Goal: Complete application form

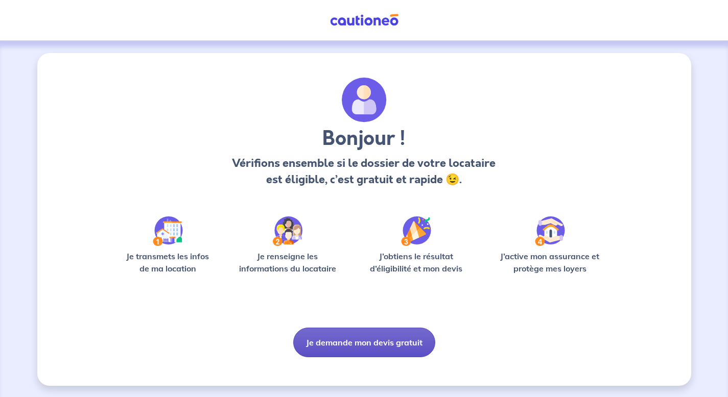
click at [368, 342] on button "Je demande mon devis gratuit" at bounding box center [364, 343] width 142 height 30
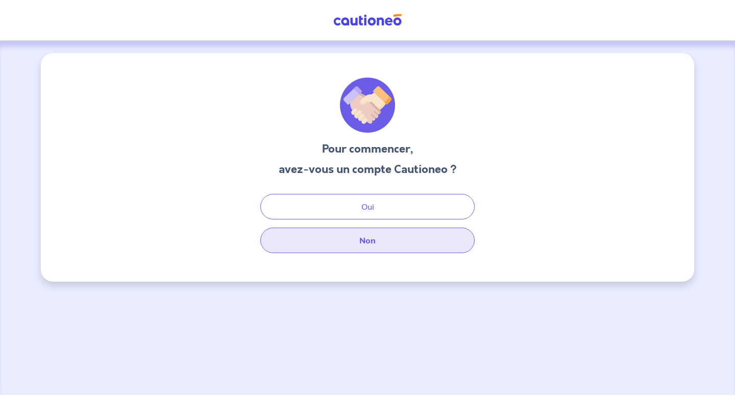
click at [356, 243] on button "Non" at bounding box center [367, 241] width 215 height 26
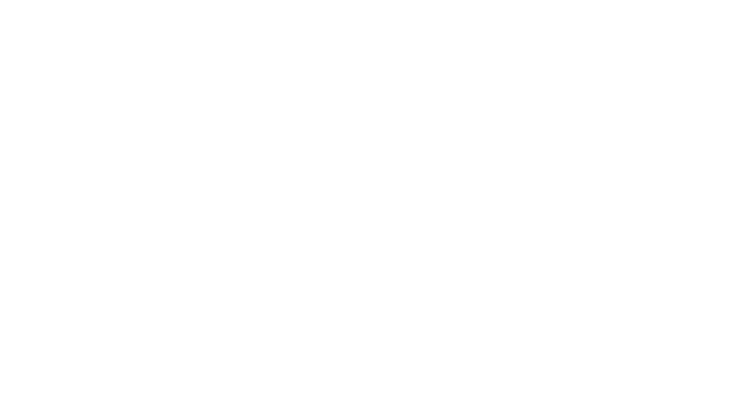
select select "FR"
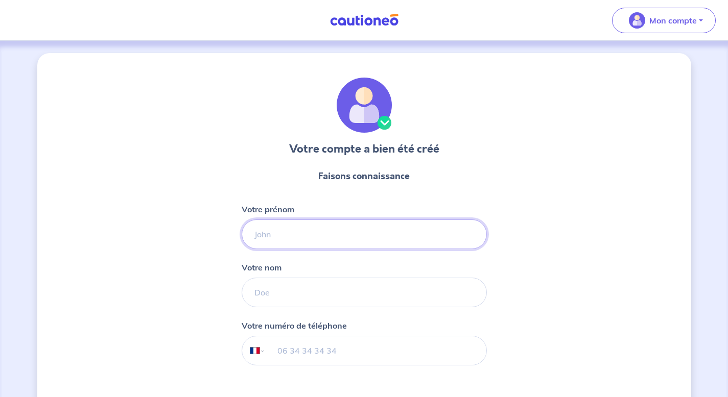
click at [413, 236] on input "Votre prénom" at bounding box center [364, 235] width 245 height 30
type input "[PERSON_NAME]"
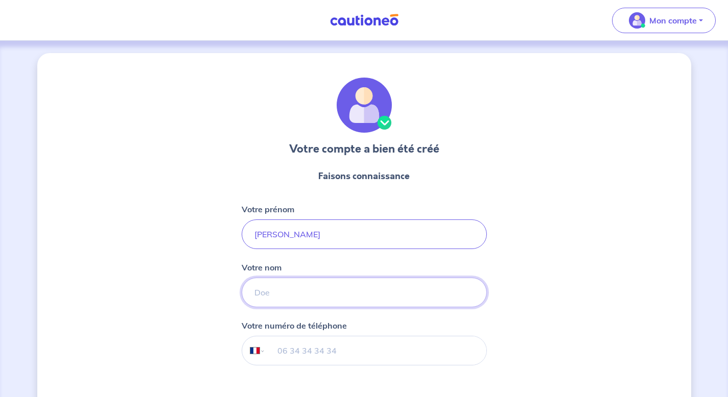
click at [271, 293] on input "Votre nom" at bounding box center [364, 293] width 245 height 30
type input "gaudin"
click at [281, 351] on input "tel" at bounding box center [375, 351] width 221 height 29
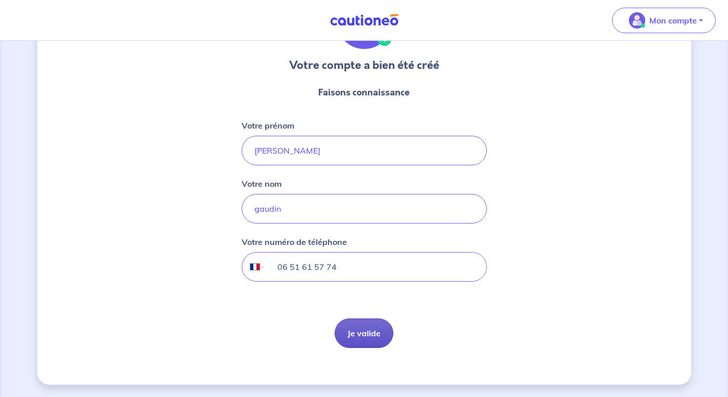
type input "06 51 61 57 74"
click at [384, 333] on button "Je valide" at bounding box center [364, 334] width 59 height 30
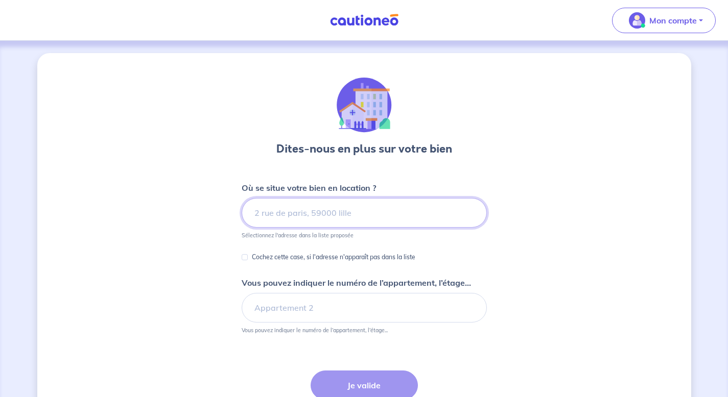
click at [357, 214] on input at bounding box center [364, 213] width 245 height 30
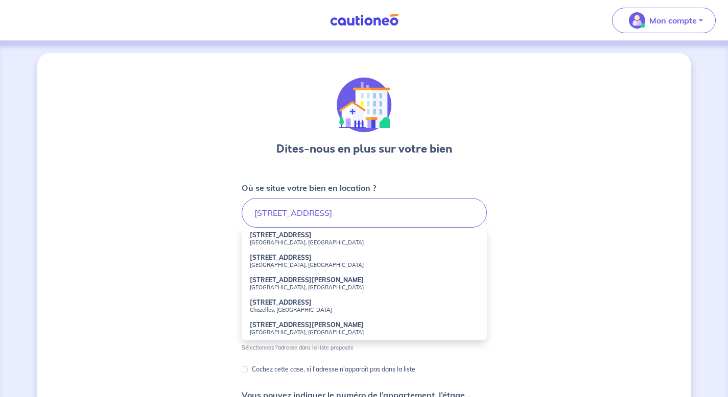
click at [308, 249] on li "[STREET_ADDRESS]" at bounding box center [364, 239] width 245 height 22
type input "[STREET_ADDRESS]"
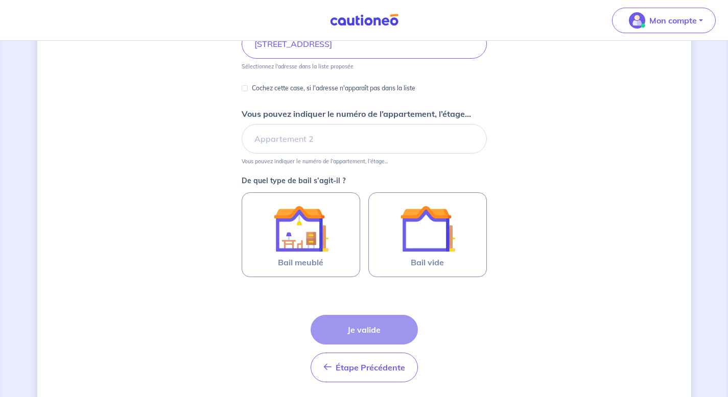
scroll to position [171, 0]
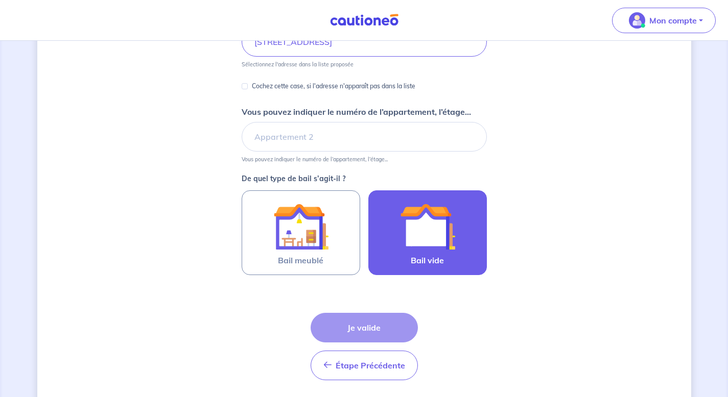
click at [409, 250] on img at bounding box center [427, 226] width 55 height 55
click at [0, 0] on input "Bail vide" at bounding box center [0, 0] width 0 height 0
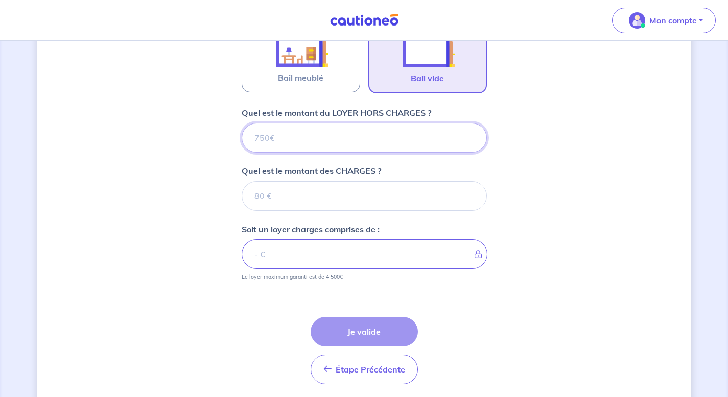
scroll to position [390, 0]
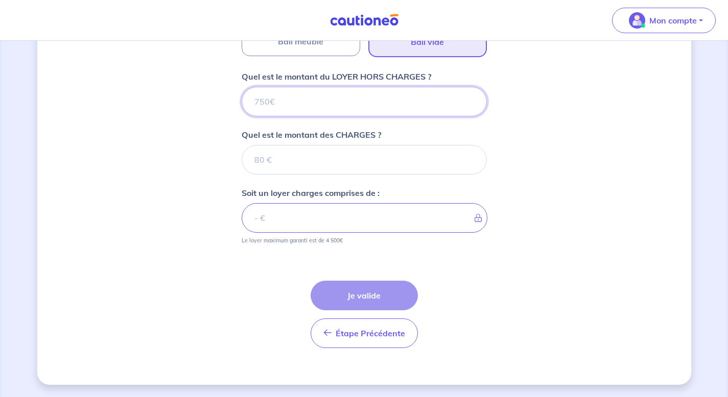
click at [357, 96] on input "Quel est le montant du LOYER HORS CHARGES ?" at bounding box center [364, 102] width 245 height 30
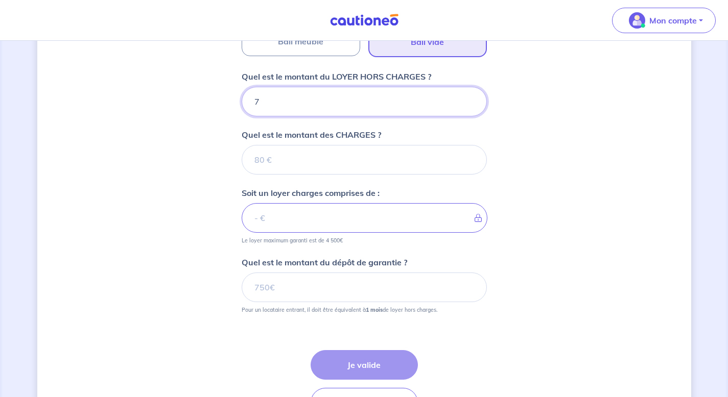
type input "75"
type input "750"
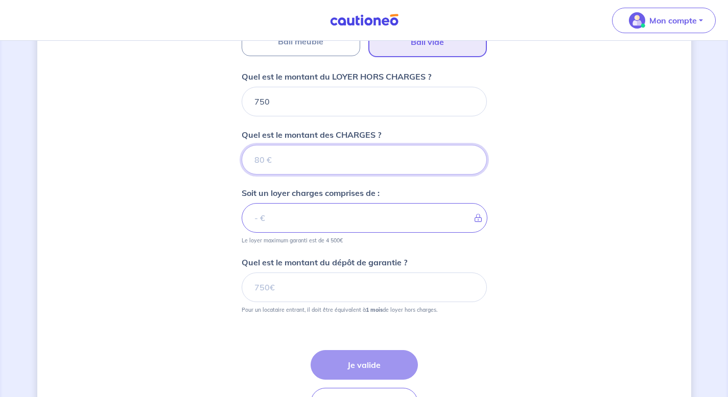
click at [330, 165] on input "Quel est le montant des CHARGES ?" at bounding box center [364, 160] width 245 height 30
type input "30"
type input "780"
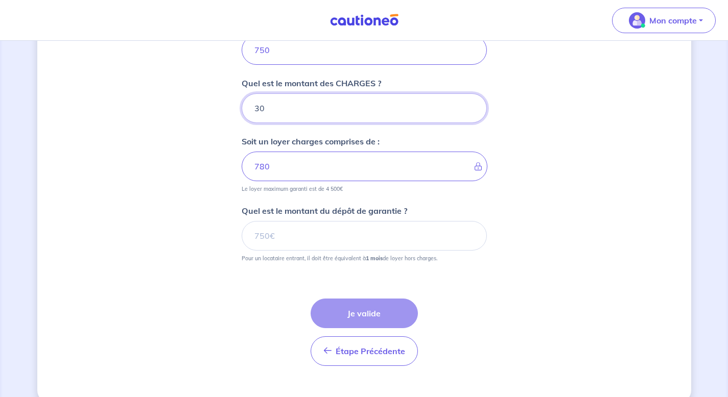
scroll to position [444, 0]
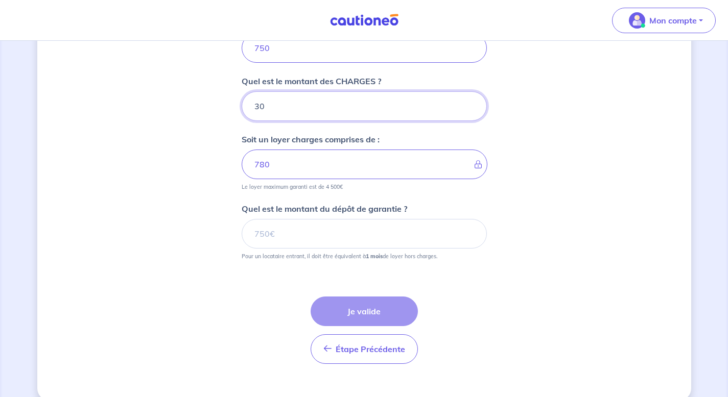
type input "30"
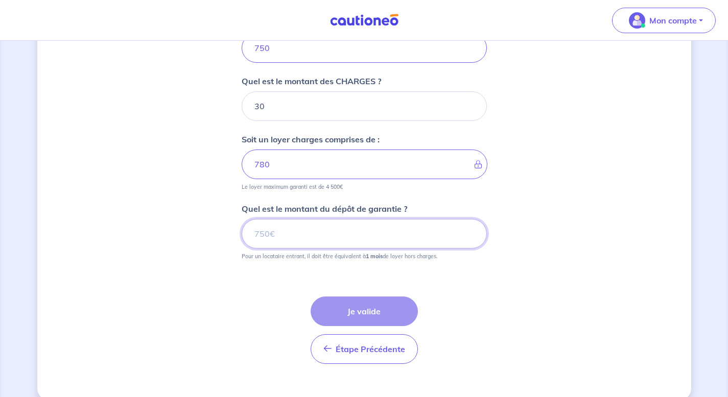
click at [301, 236] on input "Quel est le montant du dépôt de garantie ?" at bounding box center [364, 234] width 245 height 30
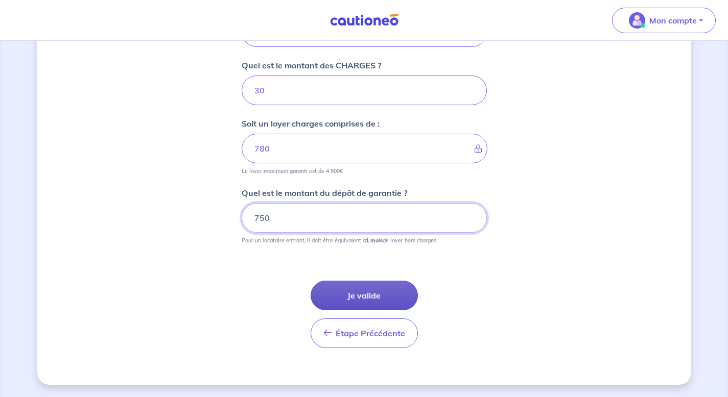
type input "750"
click at [359, 298] on button "Je valide" at bounding box center [364, 296] width 107 height 30
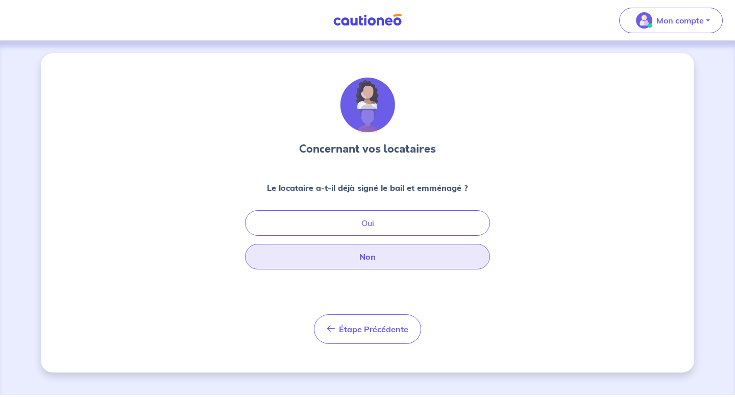
click at [378, 255] on button "Non" at bounding box center [367, 257] width 245 height 26
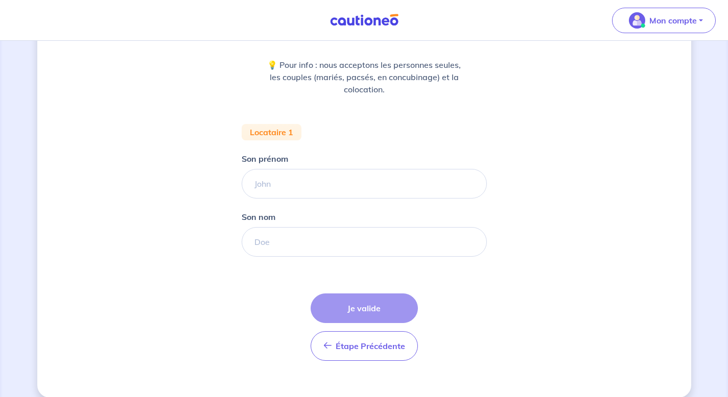
scroll to position [124, 0]
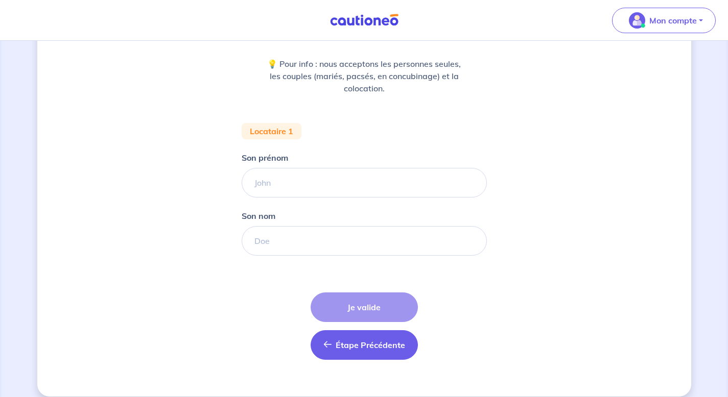
click at [347, 348] on span "Étape Précédente" at bounding box center [370, 345] width 69 height 10
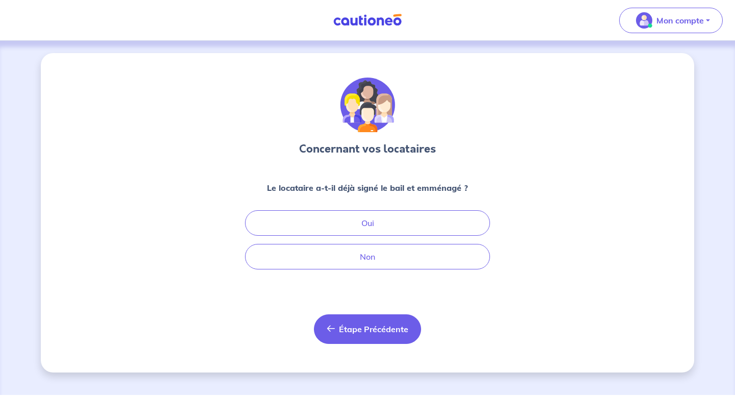
click at [347, 331] on span "Étape Précédente" at bounding box center [373, 329] width 69 height 10
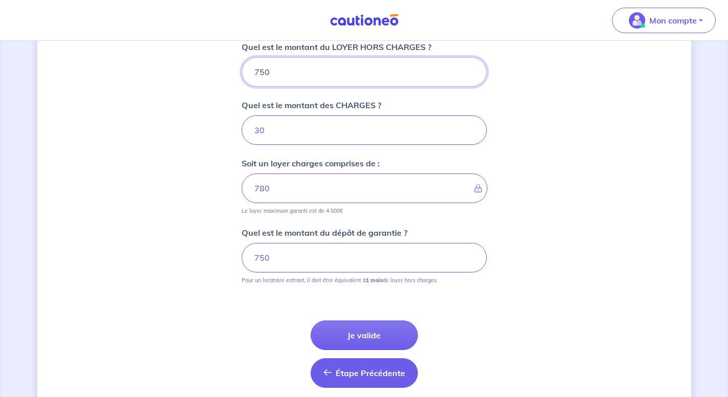
scroll to position [425, 0]
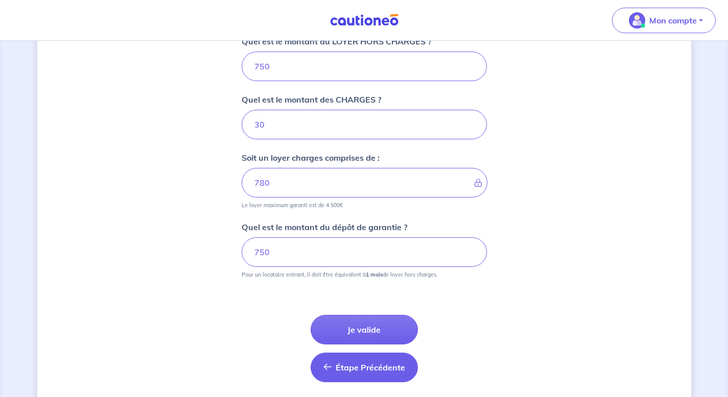
click at [354, 326] on button "Je valide" at bounding box center [364, 330] width 107 height 30
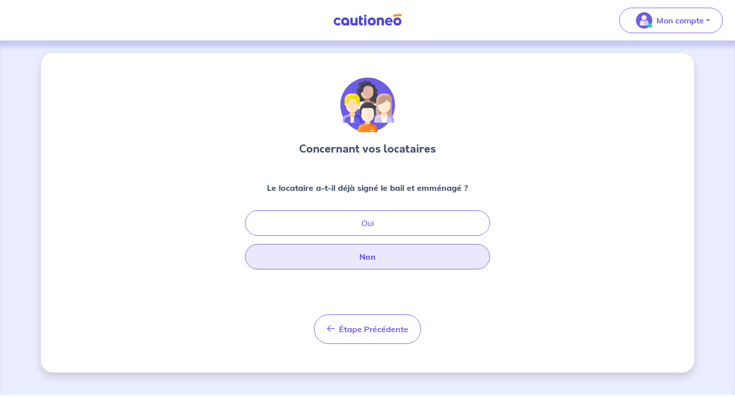
click at [356, 262] on button "Non" at bounding box center [367, 257] width 245 height 26
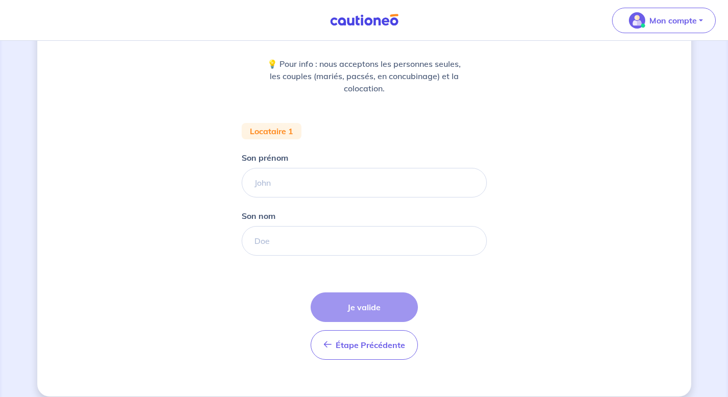
scroll to position [136, 0]
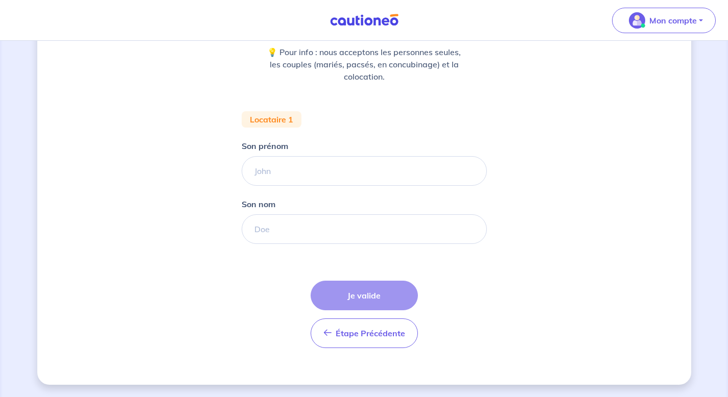
click at [361, 296] on div "Étape Précédente Précédent Je valide Je valide" at bounding box center [364, 314] width 107 height 67
click at [324, 162] on input "Son prénom" at bounding box center [364, 171] width 245 height 30
type input "[PERSON_NAME]"
click at [314, 226] on input "Son nom" at bounding box center [364, 230] width 245 height 30
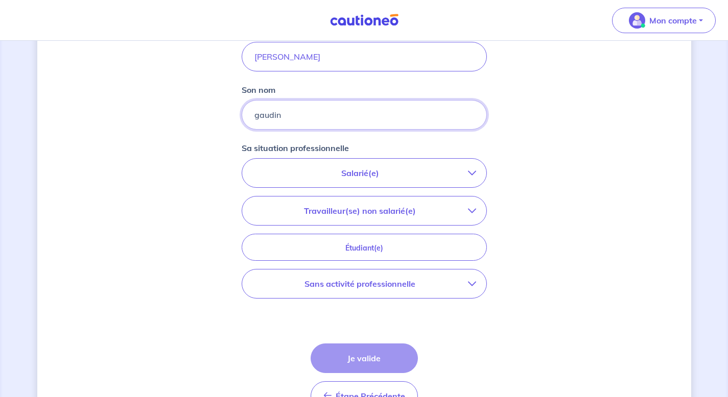
scroll to position [252, 0]
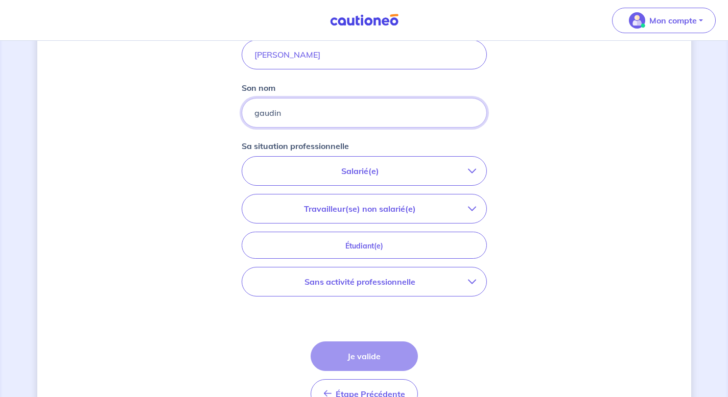
type input "gaudin"
click at [404, 168] on p "Salarié(e)" at bounding box center [360, 171] width 216 height 12
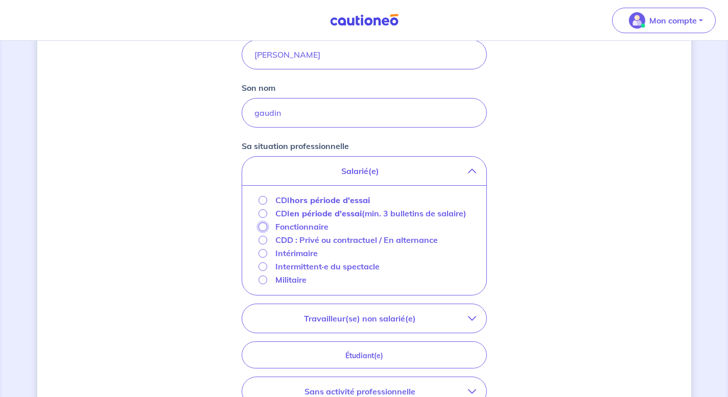
click at [263, 231] on input "Fonctionnaire" at bounding box center [262, 227] width 9 height 9
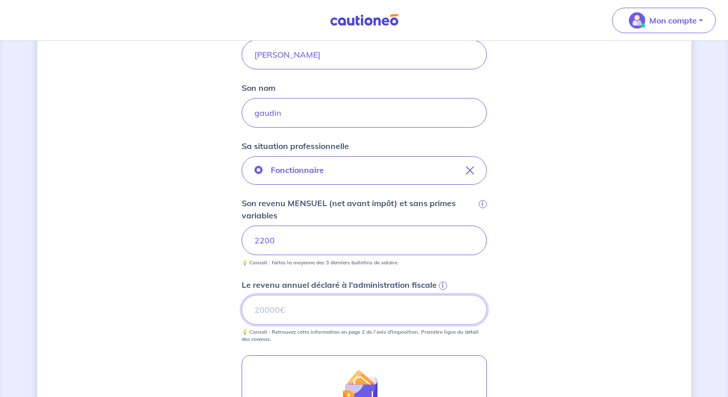
click at [317, 313] on input "Le revenu annuel déclaré à l'administration fiscale i" at bounding box center [364, 310] width 245 height 30
type input "27000"
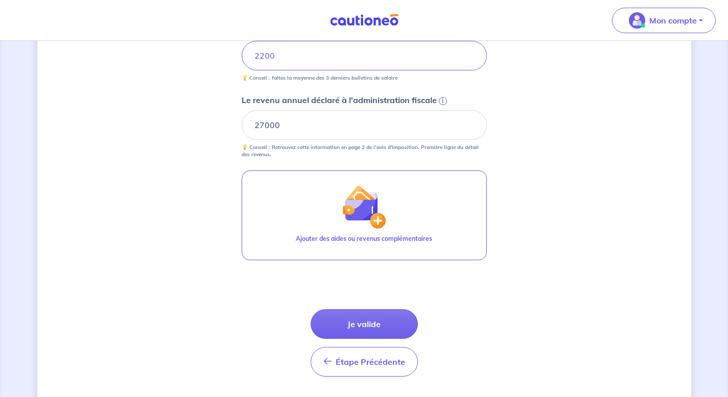
scroll to position [466, 0]
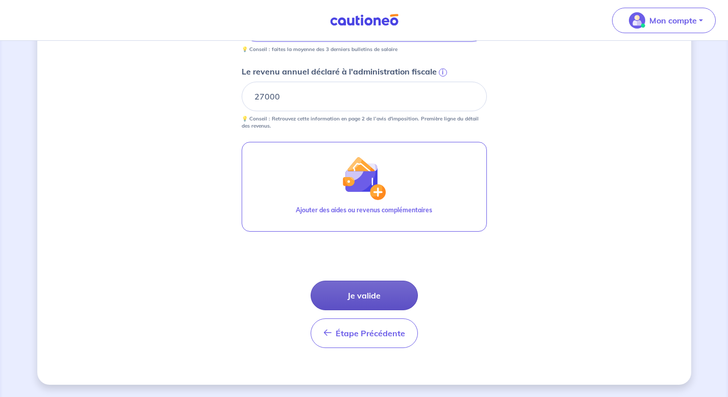
click at [363, 300] on button "Je valide" at bounding box center [364, 296] width 107 height 30
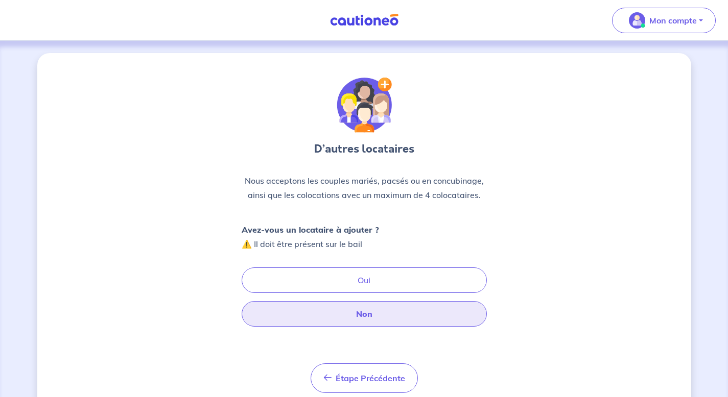
click at [349, 315] on button "Non" at bounding box center [364, 314] width 245 height 26
